Goal: Find specific page/section: Find specific page/section

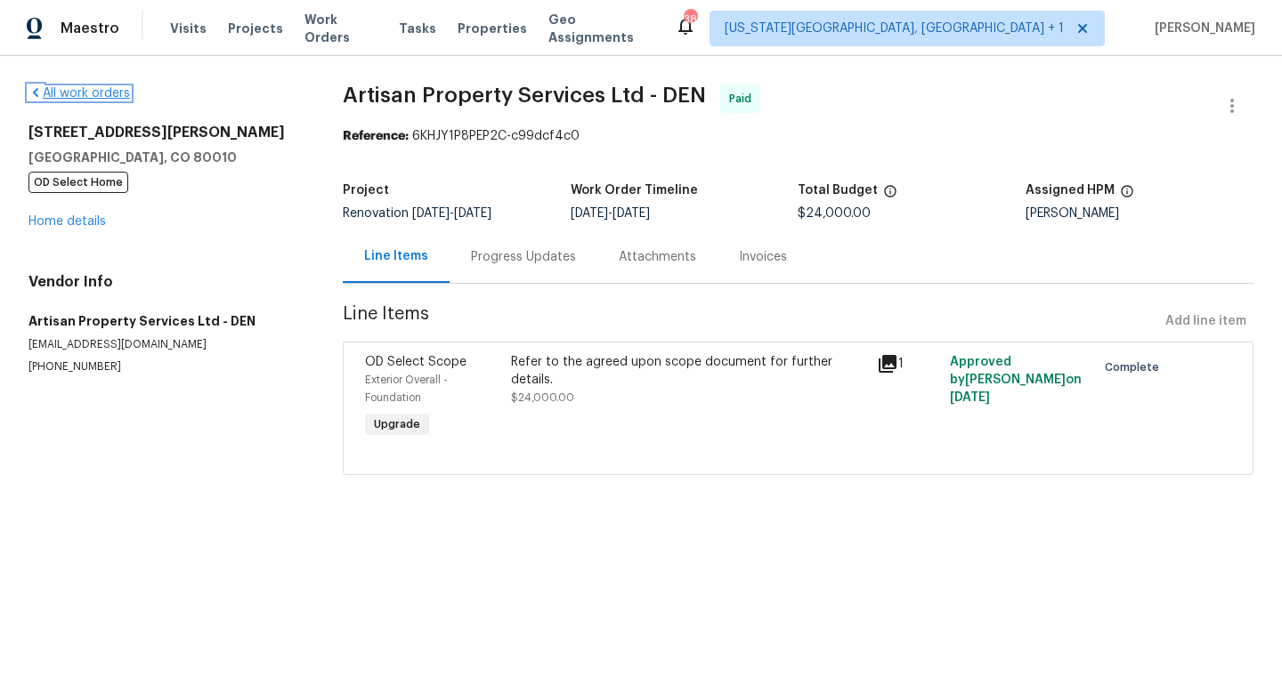
click at [83, 87] on link "All work orders" at bounding box center [78, 93] width 101 height 12
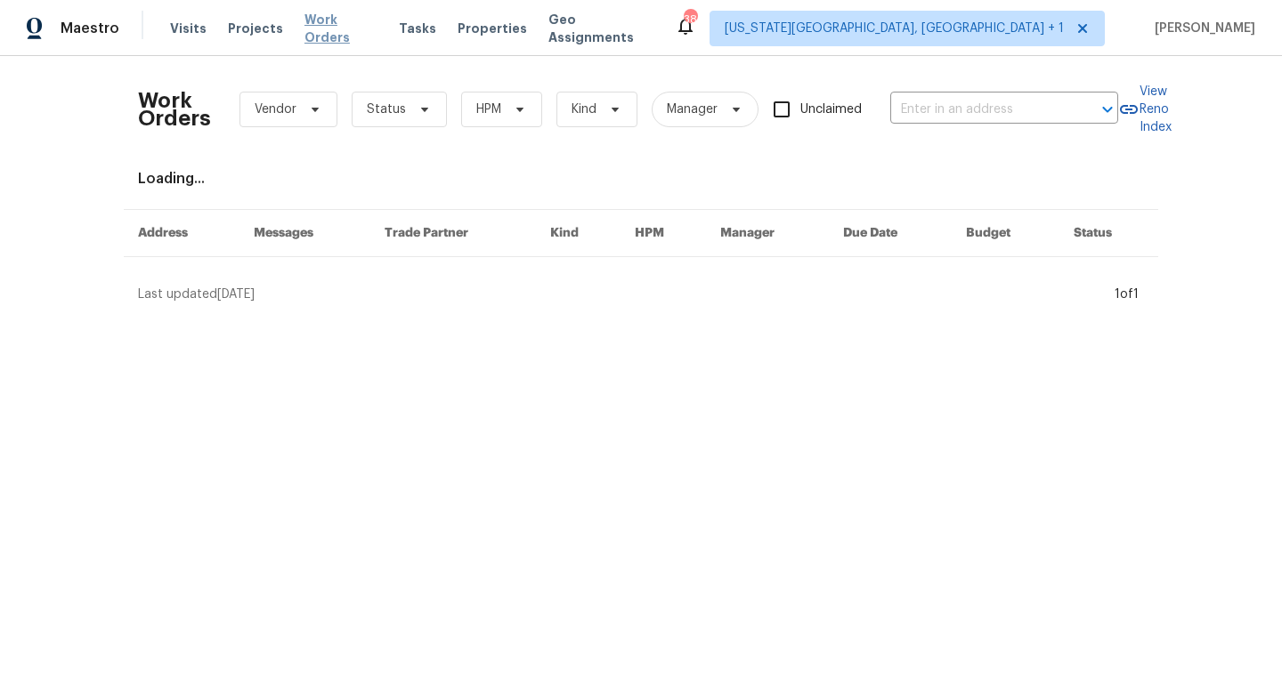
click at [304, 32] on span "Work Orders" at bounding box center [340, 29] width 73 height 36
click at [241, 28] on span "Projects" at bounding box center [255, 29] width 55 height 18
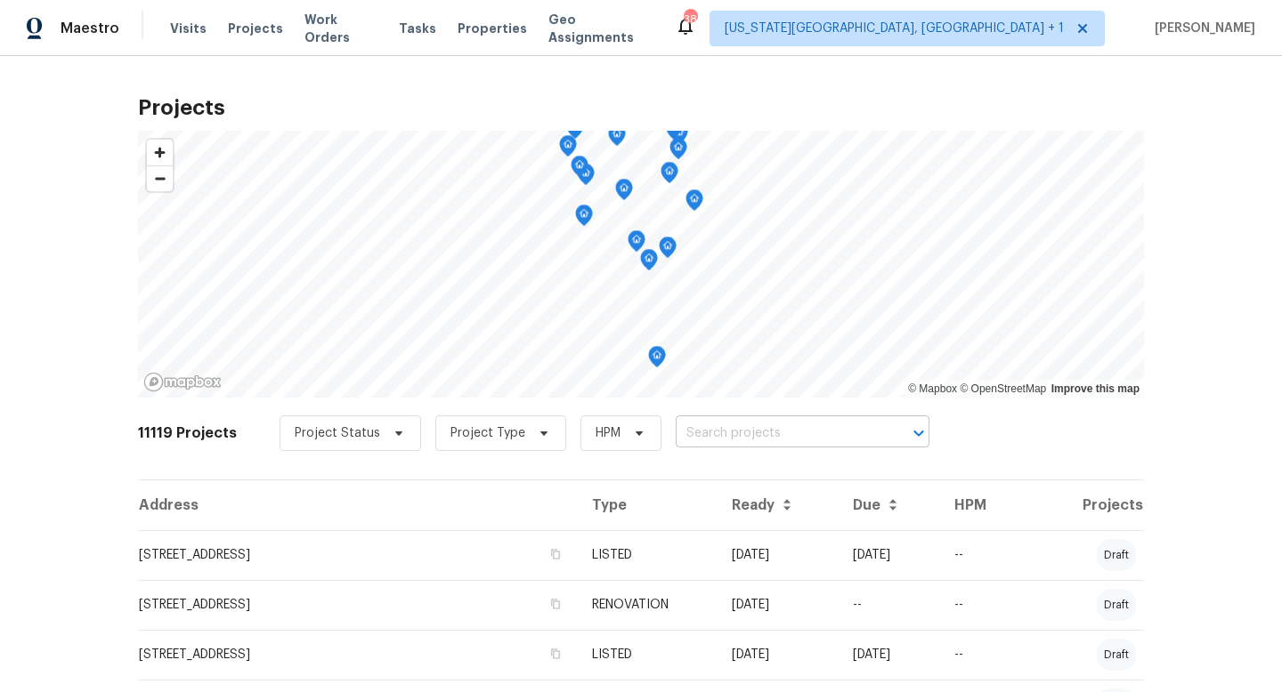
click at [732, 435] on input "text" at bounding box center [778, 434] width 204 height 28
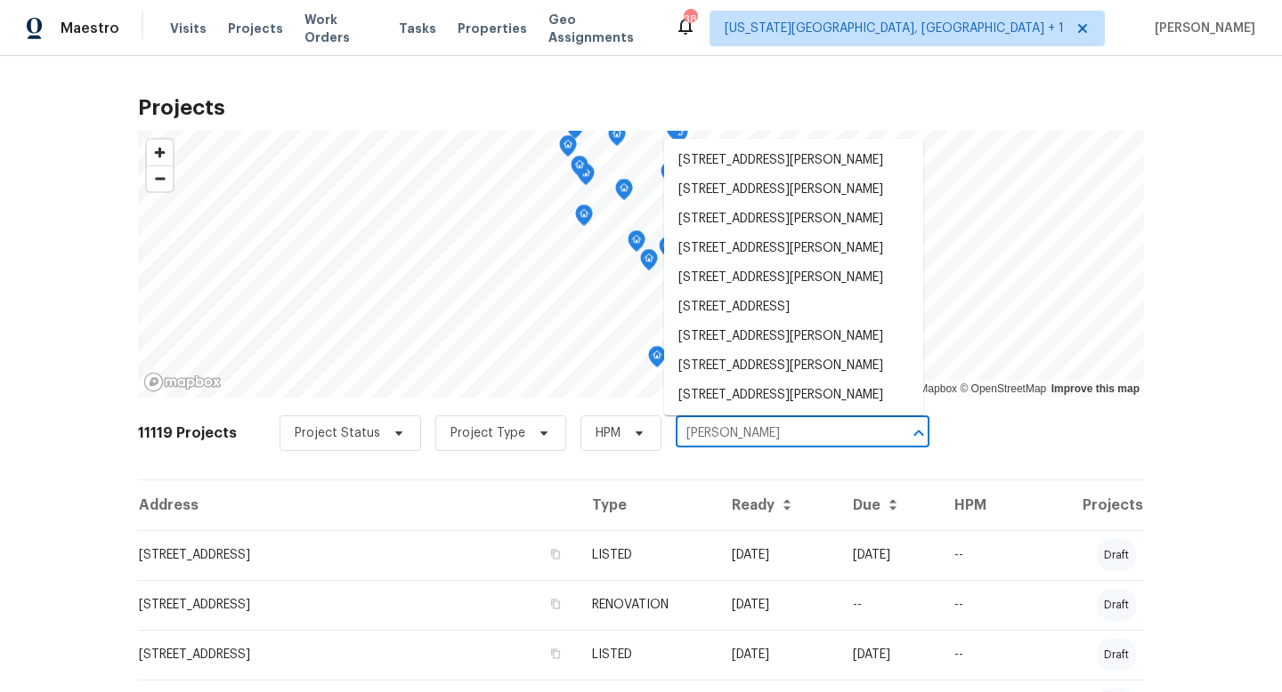
type input "[PERSON_NAME]"
click at [744, 362] on li "[STREET_ADDRESS][PERSON_NAME]" at bounding box center [793, 364] width 259 height 29
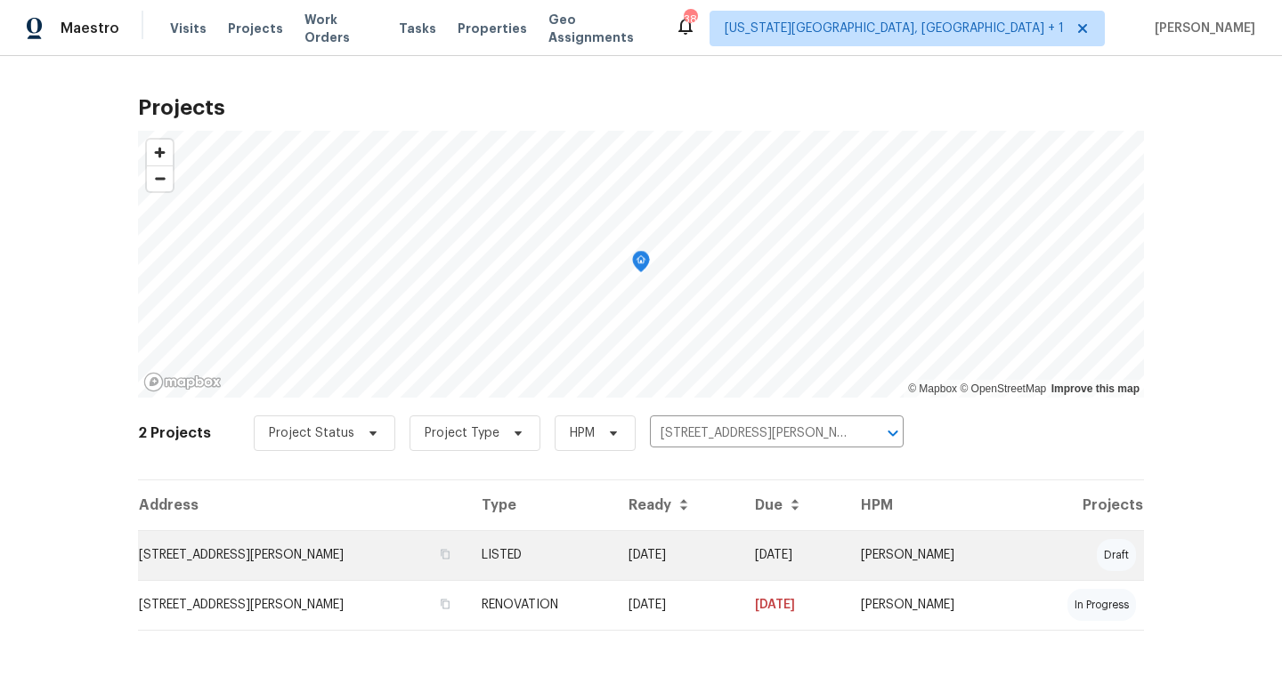
click at [328, 558] on td "[STREET_ADDRESS][PERSON_NAME]" at bounding box center [302, 555] width 329 height 50
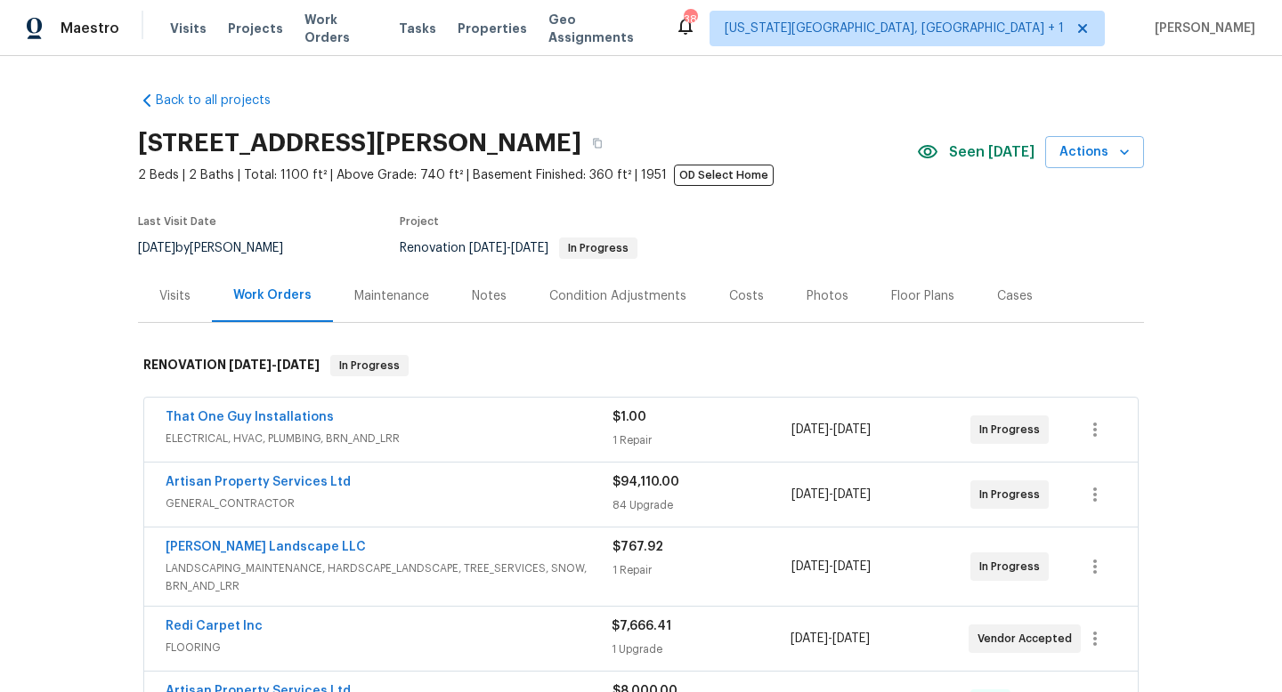
scroll to position [24, 0]
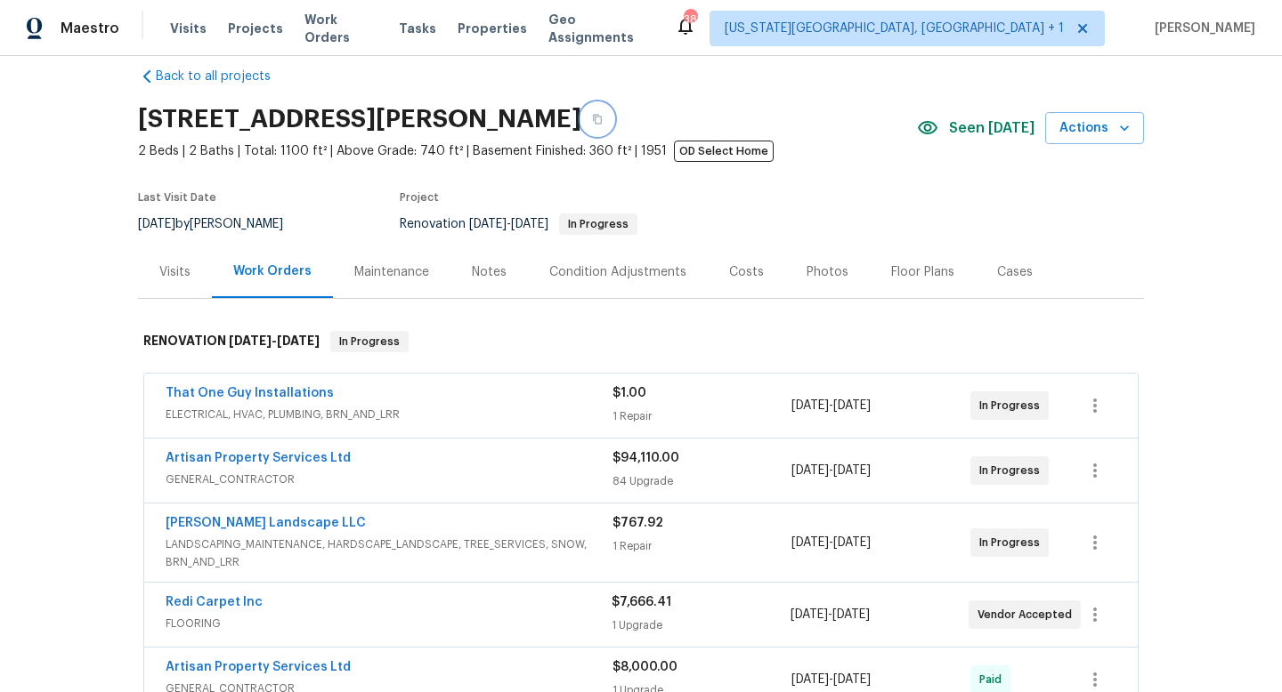
click at [581, 122] on button "button" at bounding box center [597, 119] width 32 height 32
